Goal: Information Seeking & Learning: Find specific fact

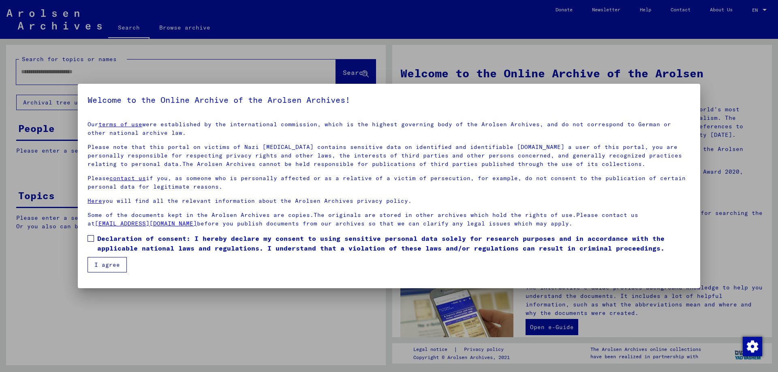
click at [112, 261] on button "I agree" at bounding box center [106, 264] width 39 height 15
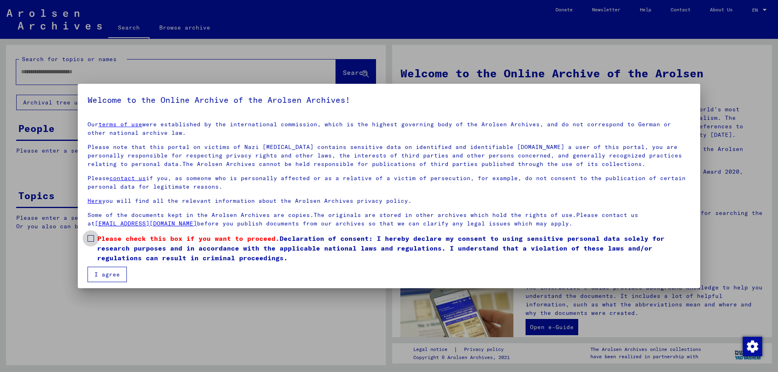
click at [100, 237] on span "Please check this box if you want to proceed." at bounding box center [188, 238] width 182 height 8
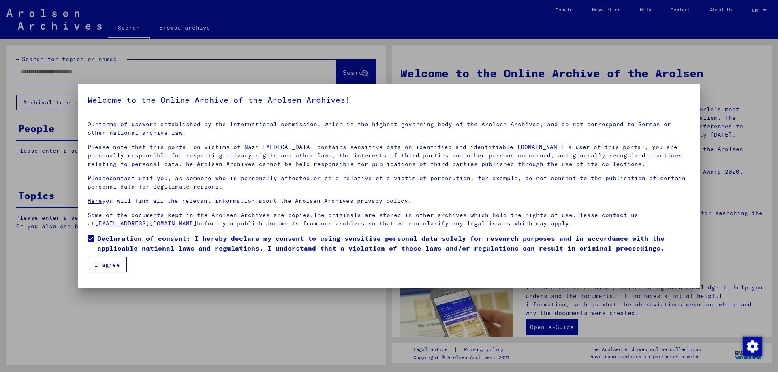
click at [97, 262] on button "I agree" at bounding box center [106, 264] width 39 height 15
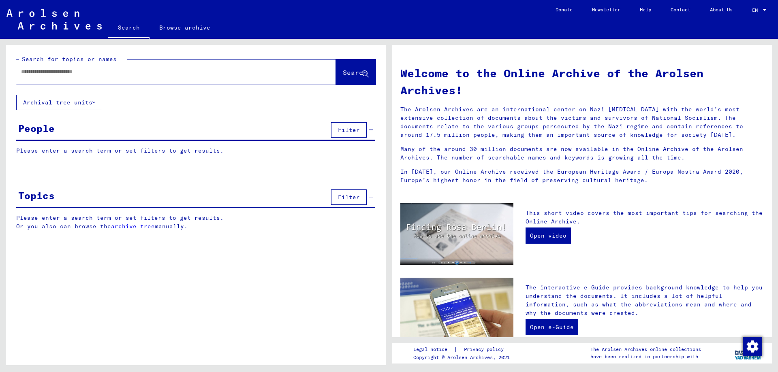
click at [55, 72] on input "text" at bounding box center [166, 72] width 290 height 9
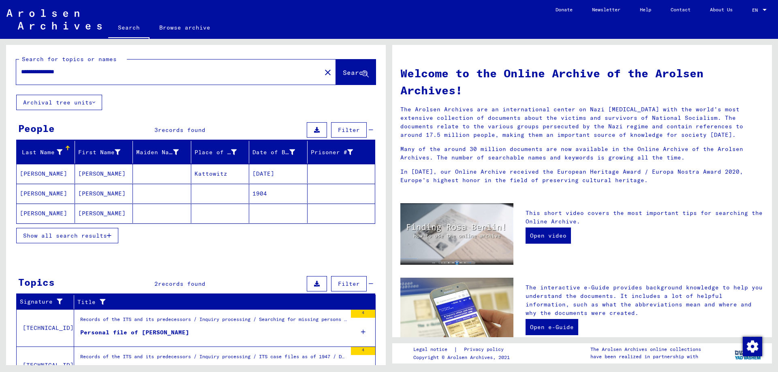
click at [112, 172] on mat-cell "[PERSON_NAME]" at bounding box center [104, 173] width 58 height 19
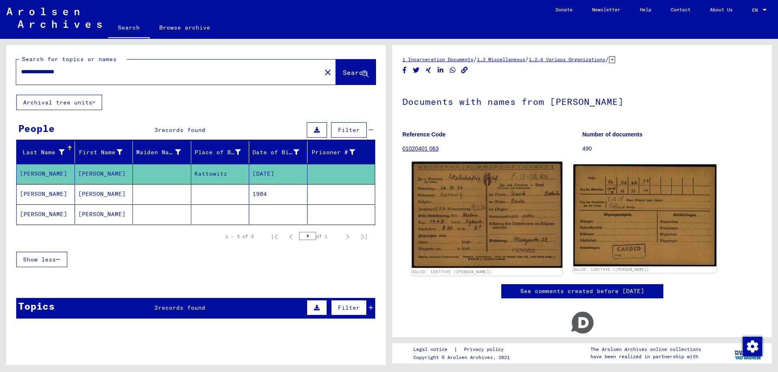
click at [529, 226] on img at bounding box center [486, 215] width 150 height 107
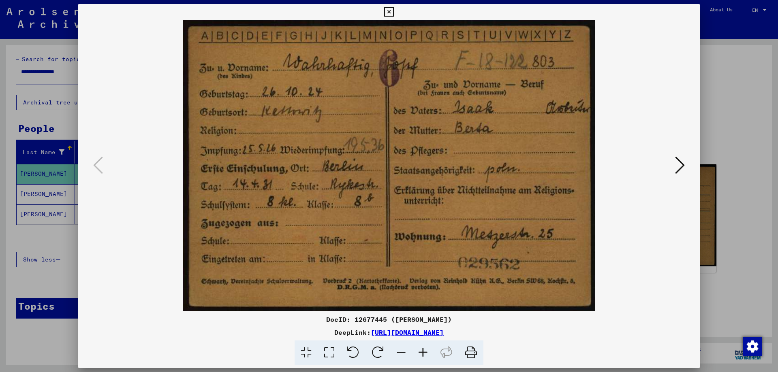
drag, startPoint x: 376, startPoint y: 256, endPoint x: 535, endPoint y: 228, distance: 160.9
click at [535, 228] on img at bounding box center [388, 165] width 567 height 291
click at [679, 164] on icon at bounding box center [680, 165] width 10 height 19
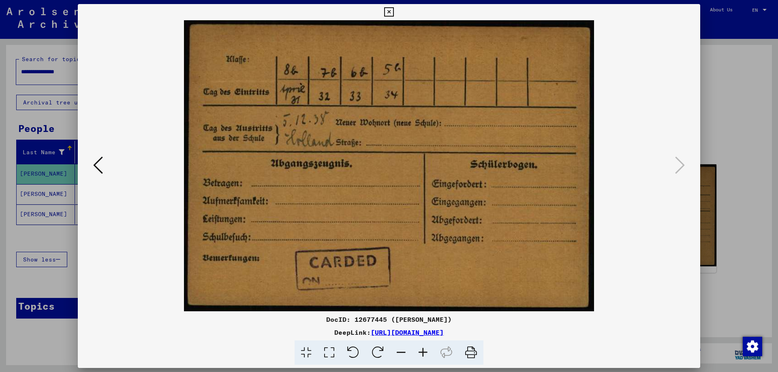
click at [385, 13] on icon at bounding box center [388, 12] width 9 height 10
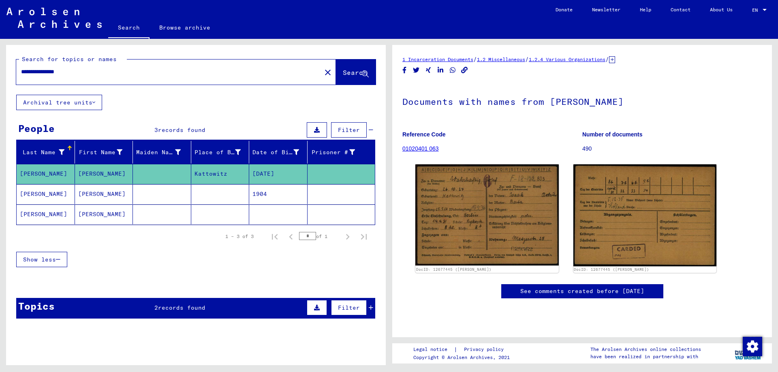
click at [113, 188] on mat-cell "[PERSON_NAME]" at bounding box center [104, 194] width 58 height 20
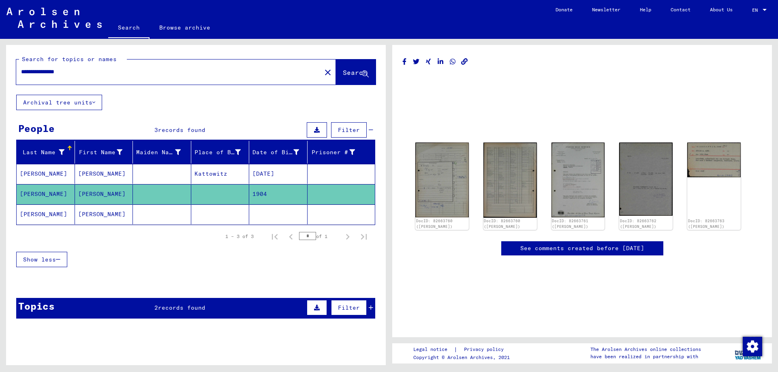
click at [130, 223] on mat-cell "[PERSON_NAME]" at bounding box center [104, 215] width 58 height 20
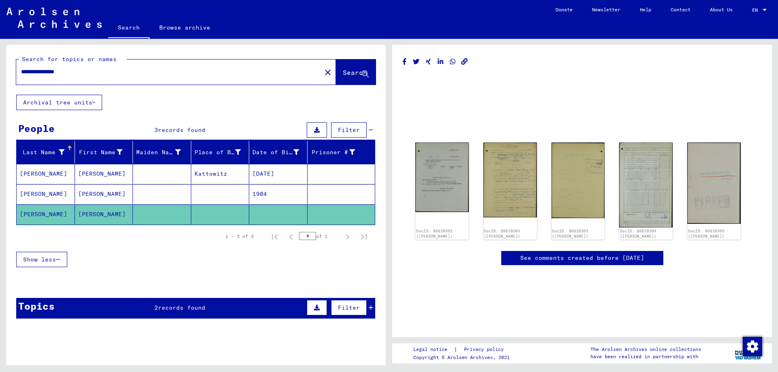
click at [99, 72] on input "**********" at bounding box center [168, 72] width 295 height 9
click at [52, 72] on input "**********" at bounding box center [168, 72] width 295 height 9
drag, startPoint x: 37, startPoint y: 69, endPoint x: 11, endPoint y: 69, distance: 26.3
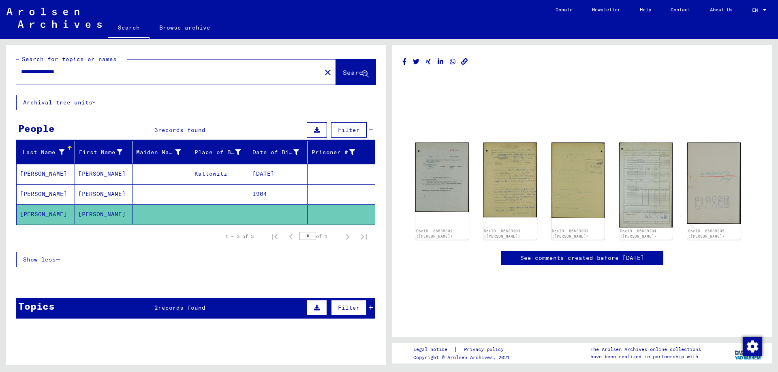
click at [11, 69] on div "**********" at bounding box center [195, 70] width 379 height 50
type input "**********"
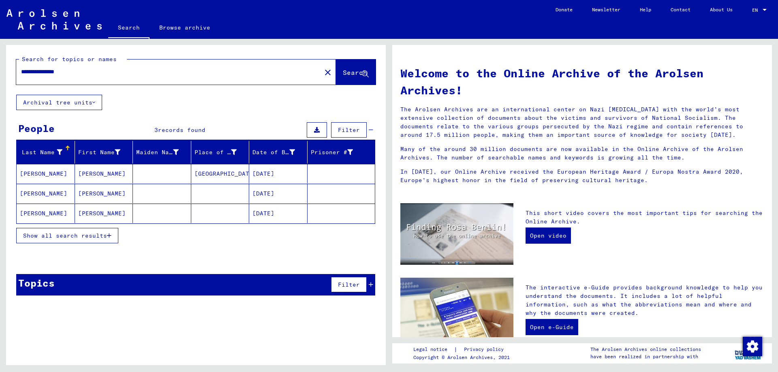
click at [105, 172] on mat-cell "[PERSON_NAME]" at bounding box center [104, 173] width 58 height 19
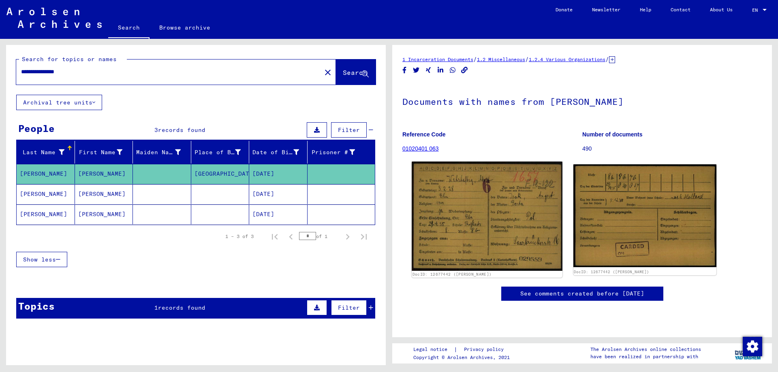
click at [510, 212] on img at bounding box center [486, 216] width 150 height 109
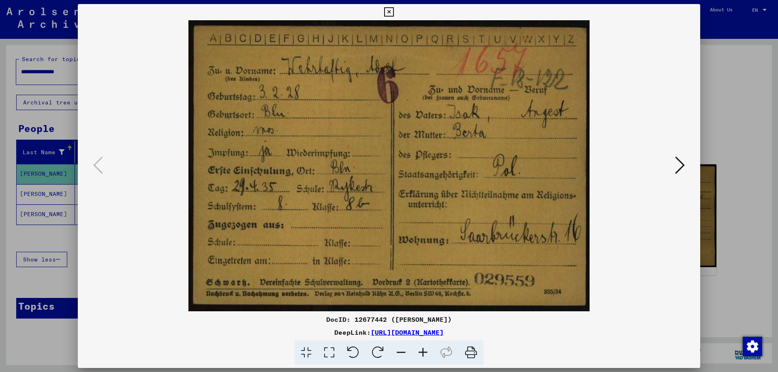
click at [681, 163] on icon at bounding box center [680, 165] width 10 height 19
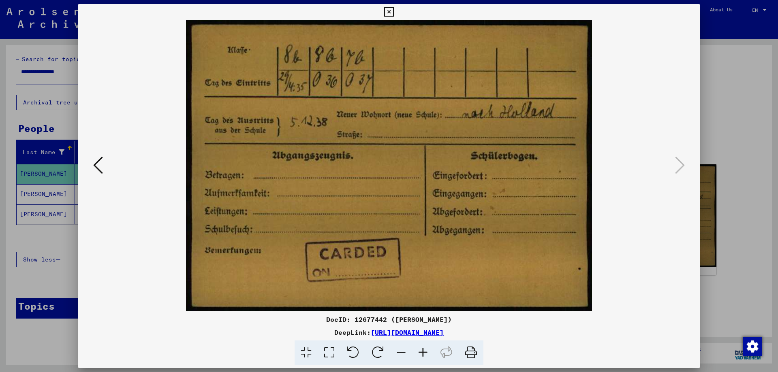
click at [94, 166] on icon at bounding box center [98, 165] width 10 height 19
